Goal: Navigation & Orientation: Find specific page/section

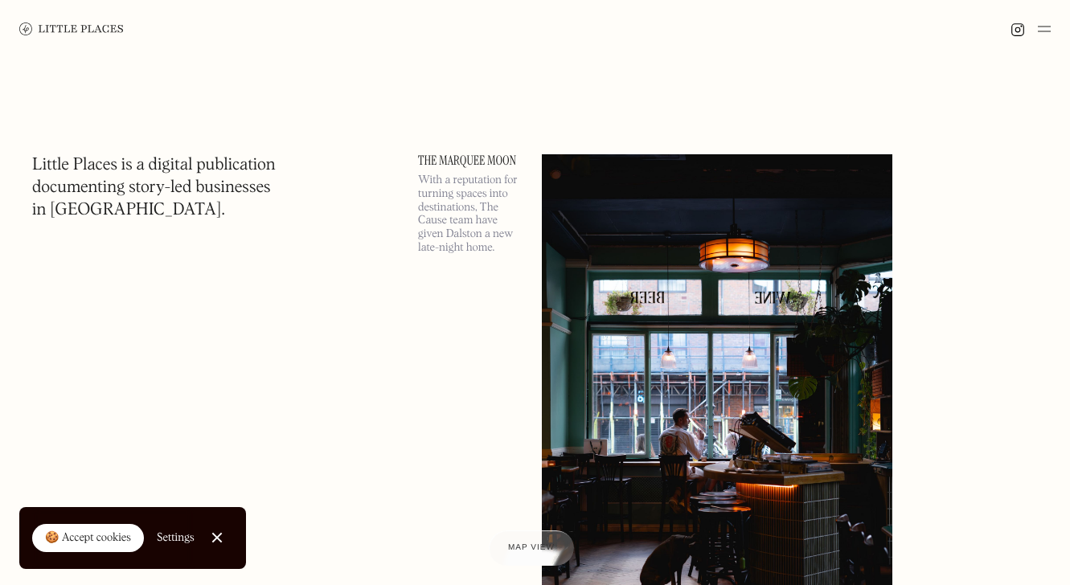
click at [72, 539] on div "🍪 Accept cookies" at bounding box center [88, 539] width 86 height 16
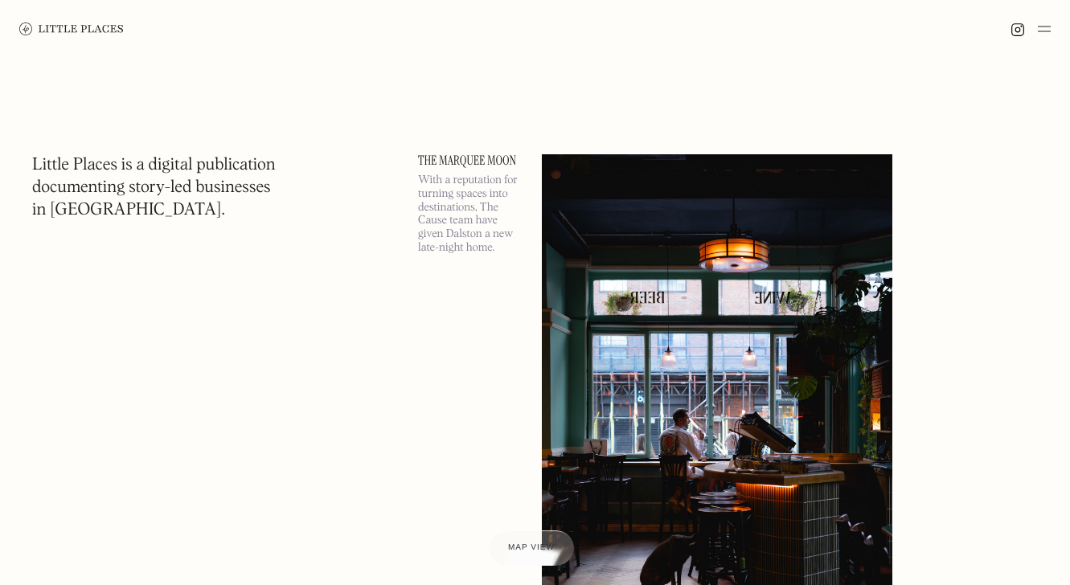
click at [1040, 36] on img at bounding box center [1044, 28] width 13 height 19
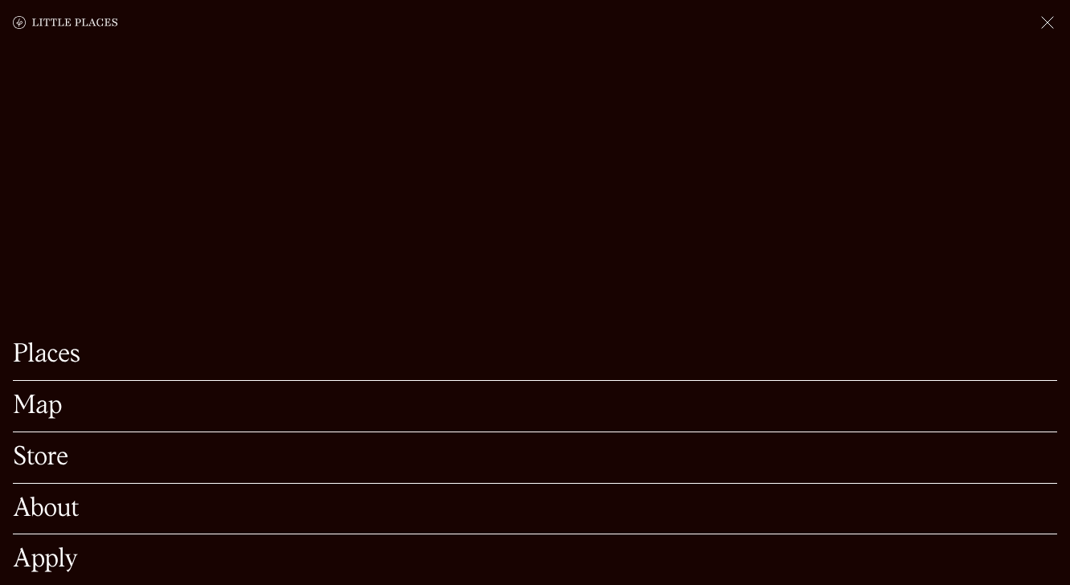
click at [232, 399] on link "Map" at bounding box center [535, 406] width 1044 height 25
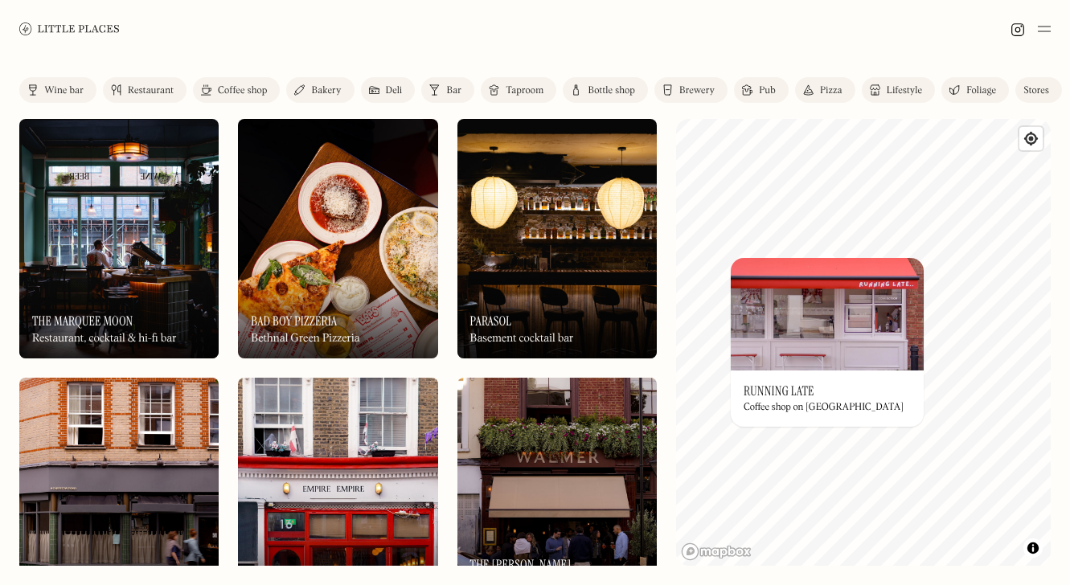
click at [788, 311] on img at bounding box center [827, 314] width 193 height 113
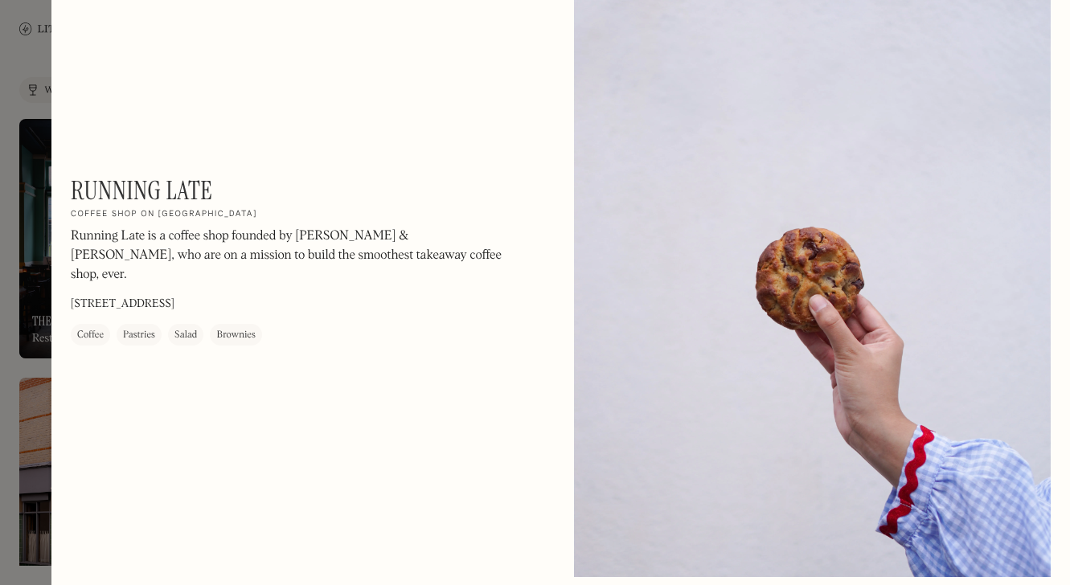
scroll to position [1686, 0]
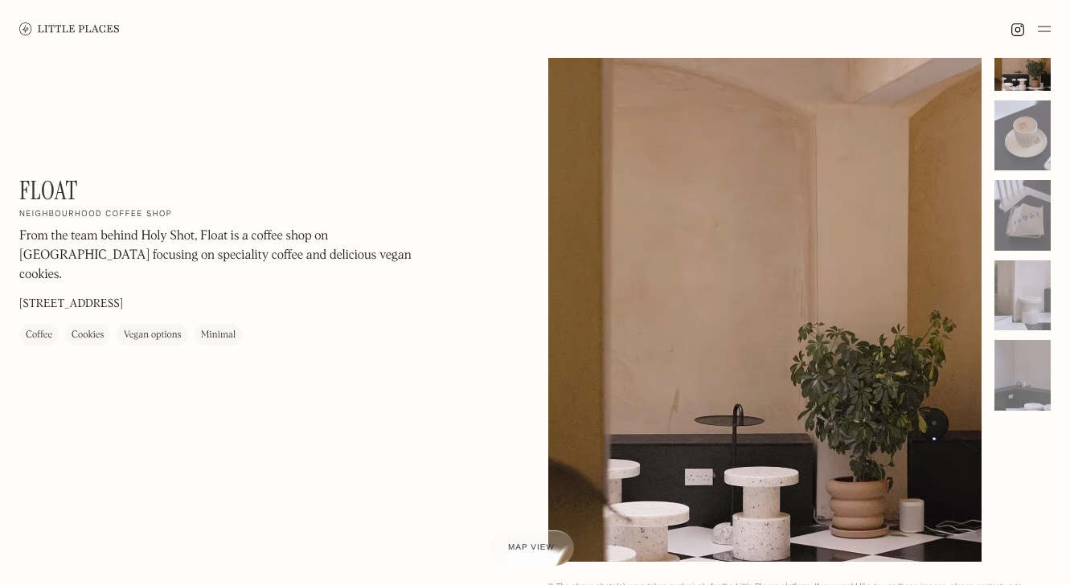
scroll to position [63, 0]
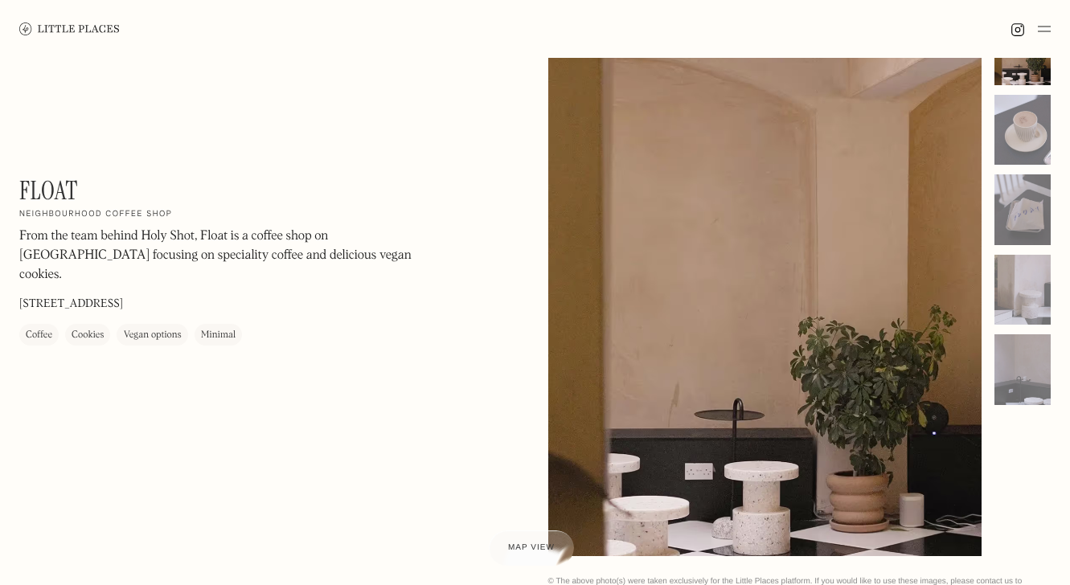
click at [89, 28] on img at bounding box center [69, 29] width 101 height 12
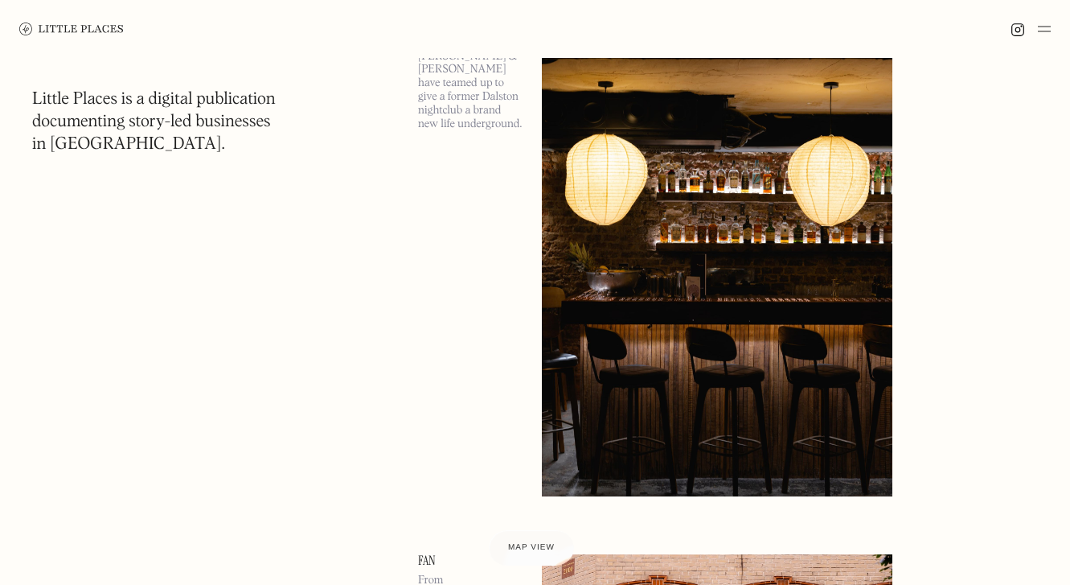
scroll to position [1388, 0]
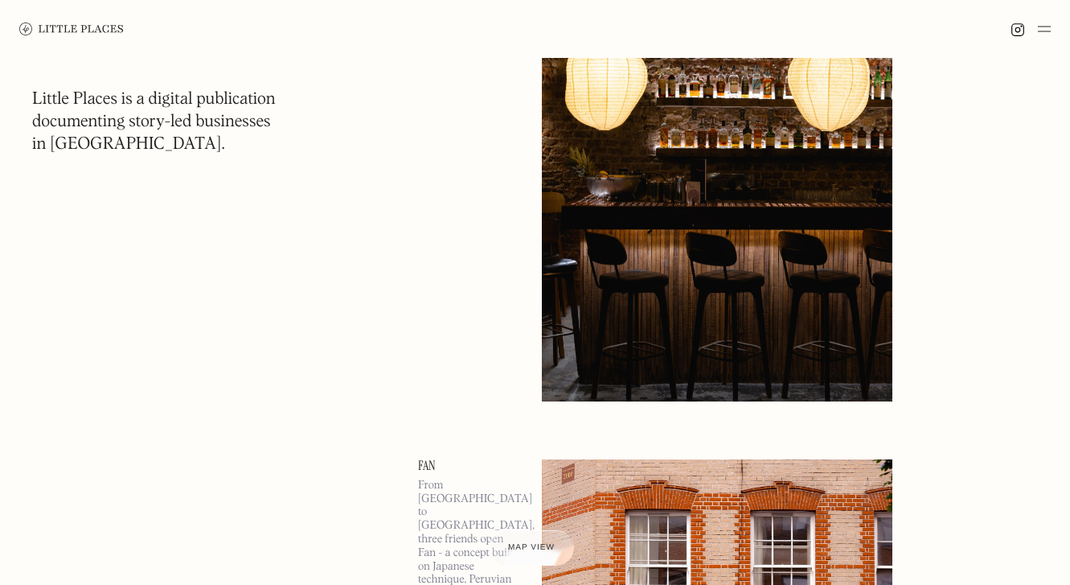
click at [1045, 27] on img at bounding box center [1044, 28] width 13 height 19
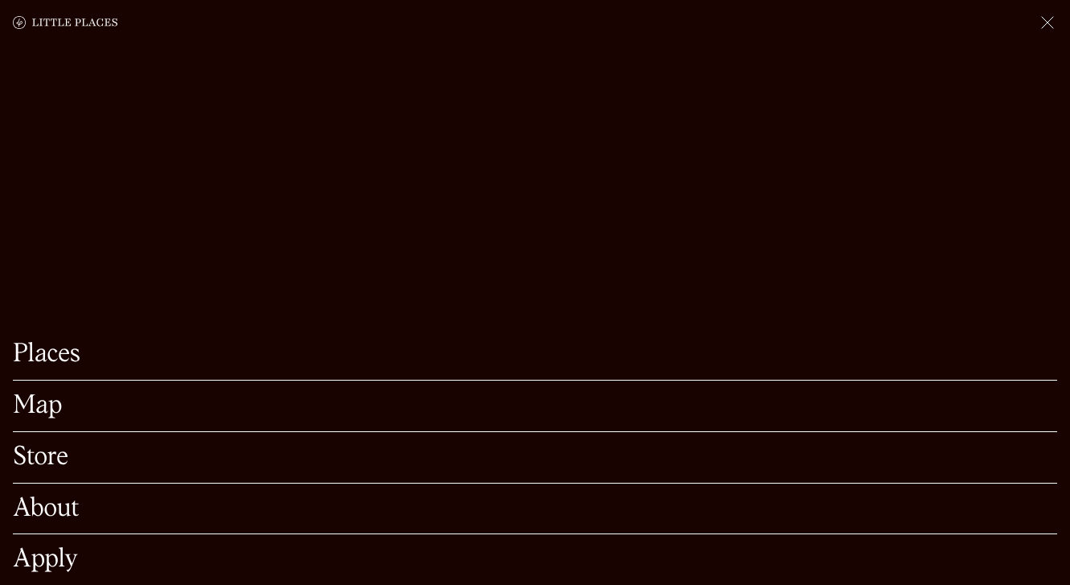
click at [55, 552] on link "Apply" at bounding box center [535, 559] width 1044 height 25
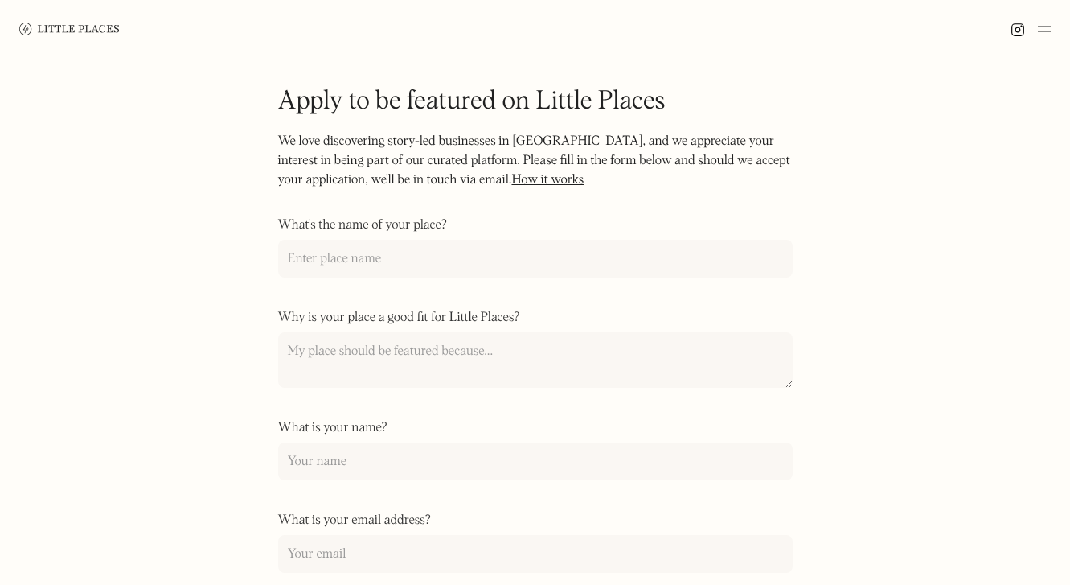
click at [511, 176] on link "How it works" at bounding box center [547, 180] width 72 height 13
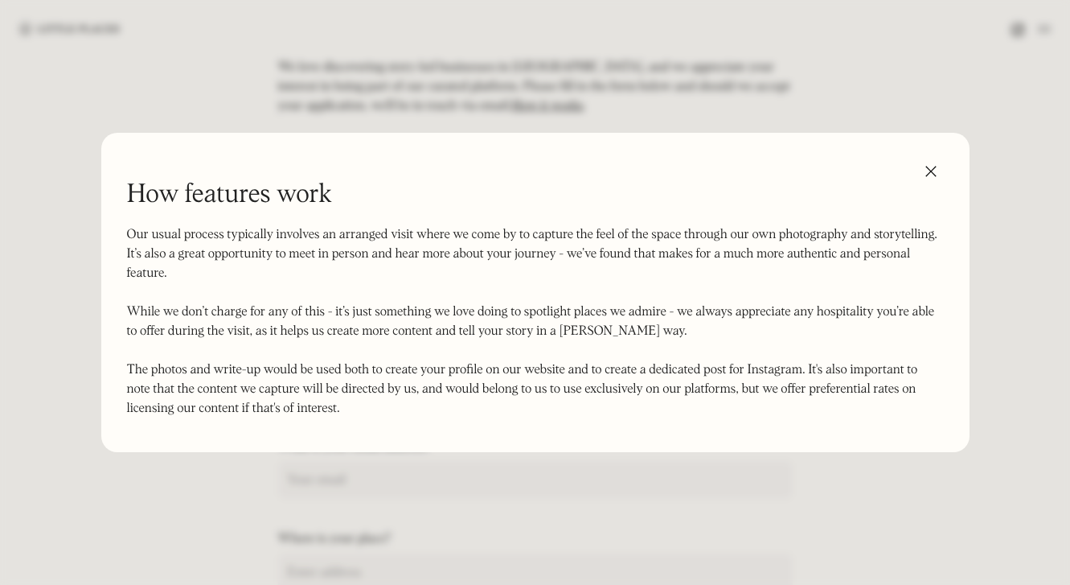
scroll to position [79, 0]
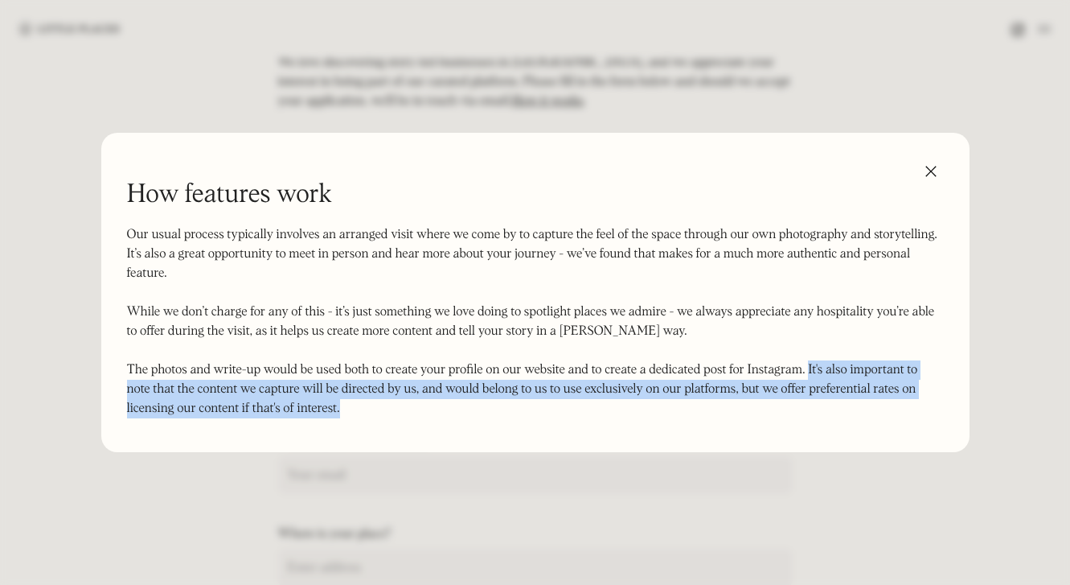
drag, startPoint x: 809, startPoint y: 368, endPoint x: 835, endPoint y: 408, distance: 47.1
click at [835, 408] on p "Our usual process typically involves an arranged visit where we come by to capt…" at bounding box center [535, 321] width 817 height 193
copy p "It's also important to note that the content we capture will be directed by us,…"
